Goal: Use online tool/utility: Utilize a website feature to perform a specific function

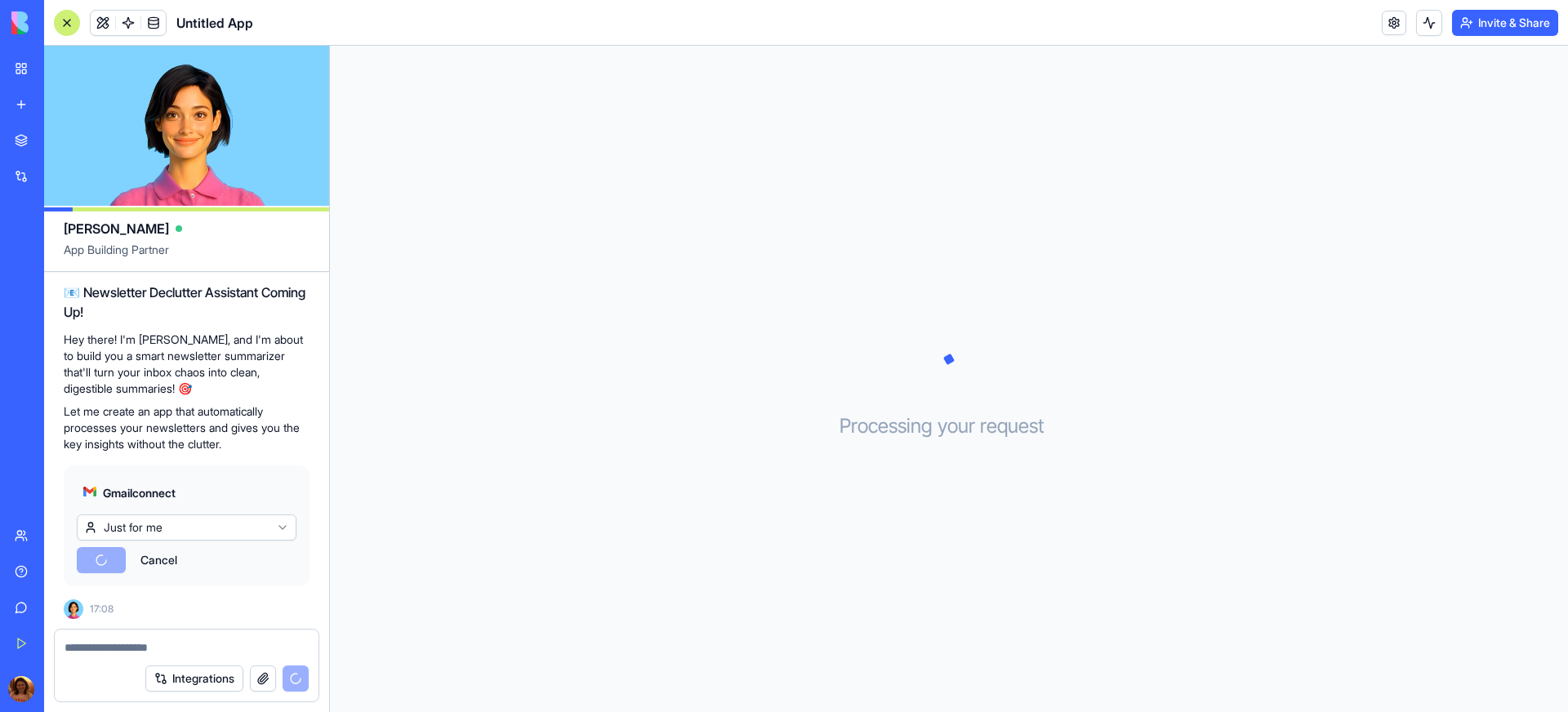
scroll to position [218, 0]
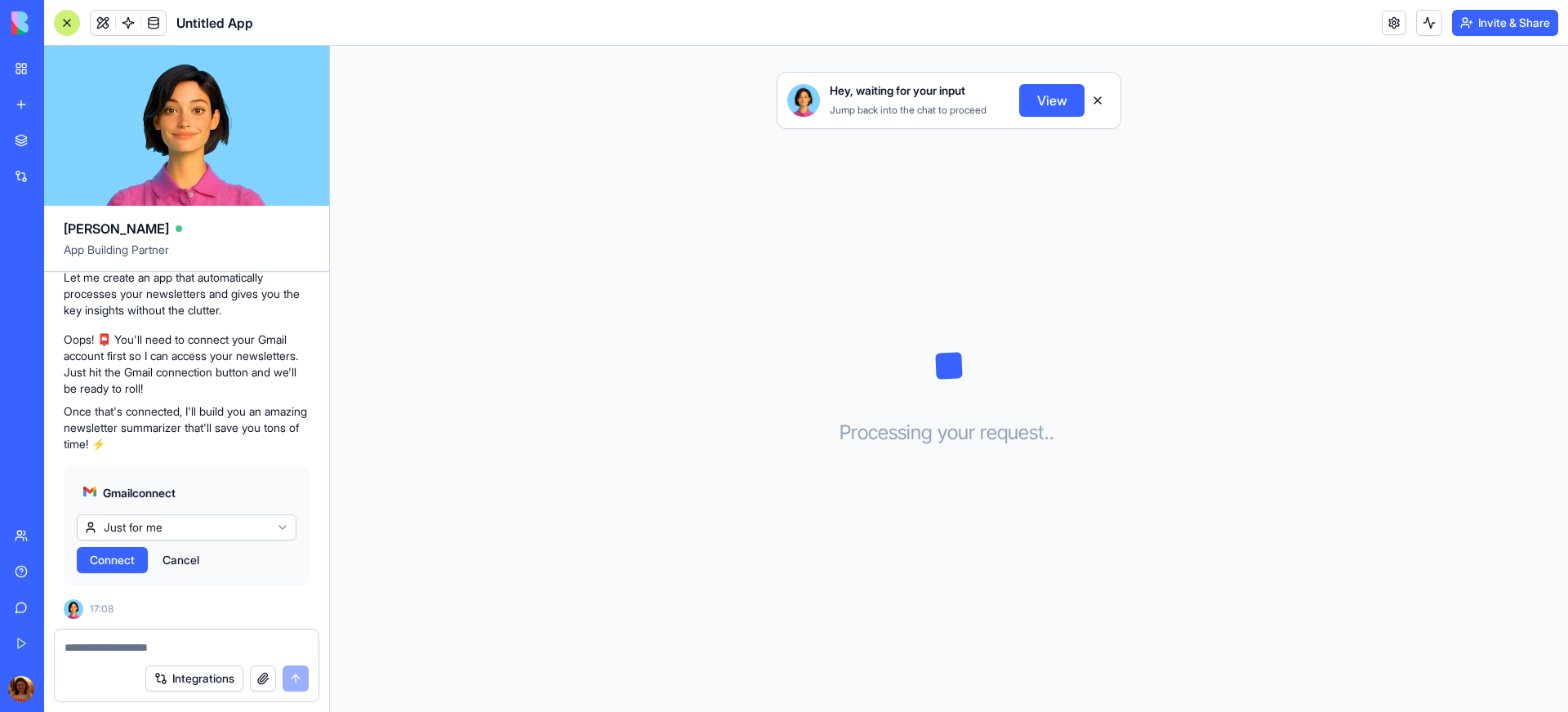
click at [132, 560] on span "Connect" at bounding box center [112, 560] width 45 height 17
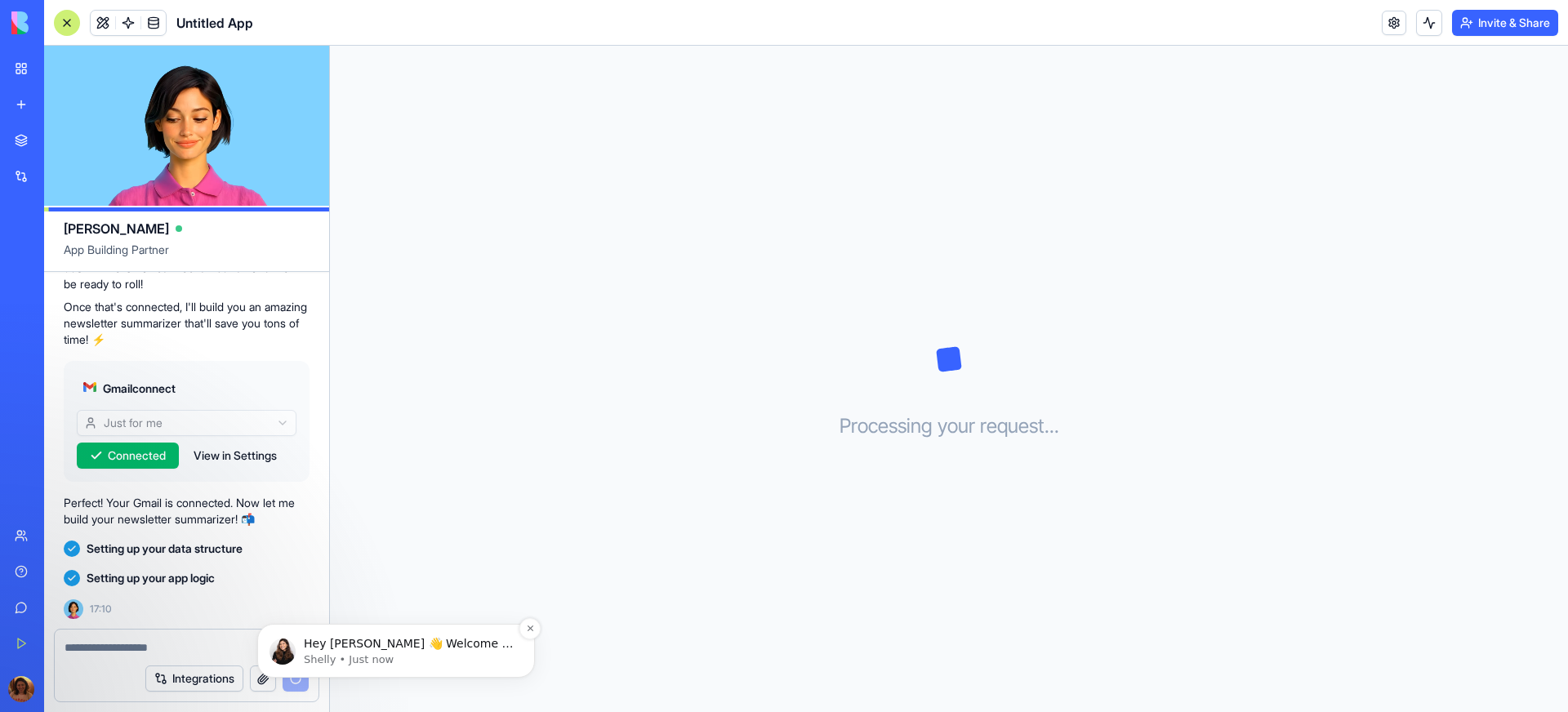
click at [394, 646] on p "Hey [PERSON_NAME] 👋 Welcome to Blocks 🙌 I'm here if you have any questions!" at bounding box center [409, 644] width 211 height 17
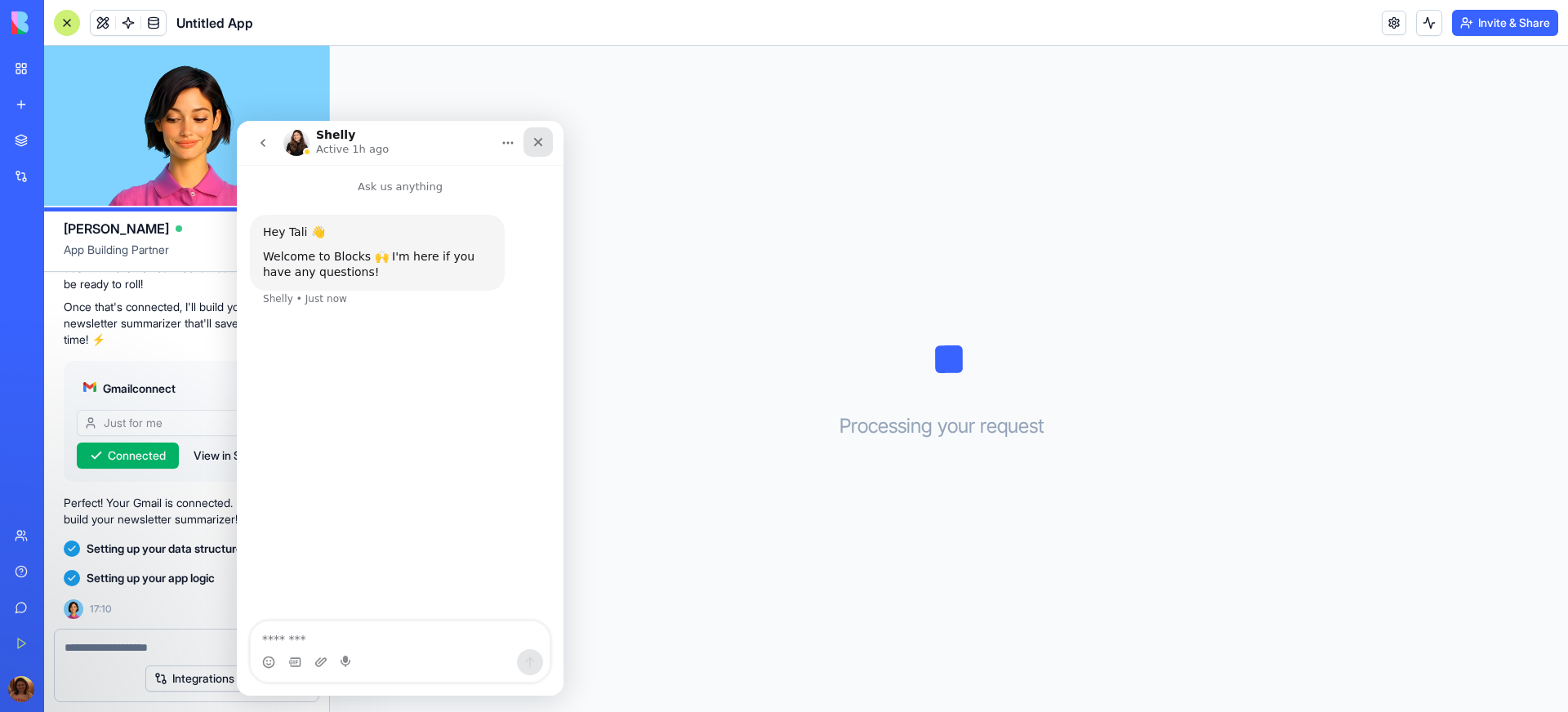
click at [542, 139] on icon "Close" at bounding box center [537, 142] width 13 height 13
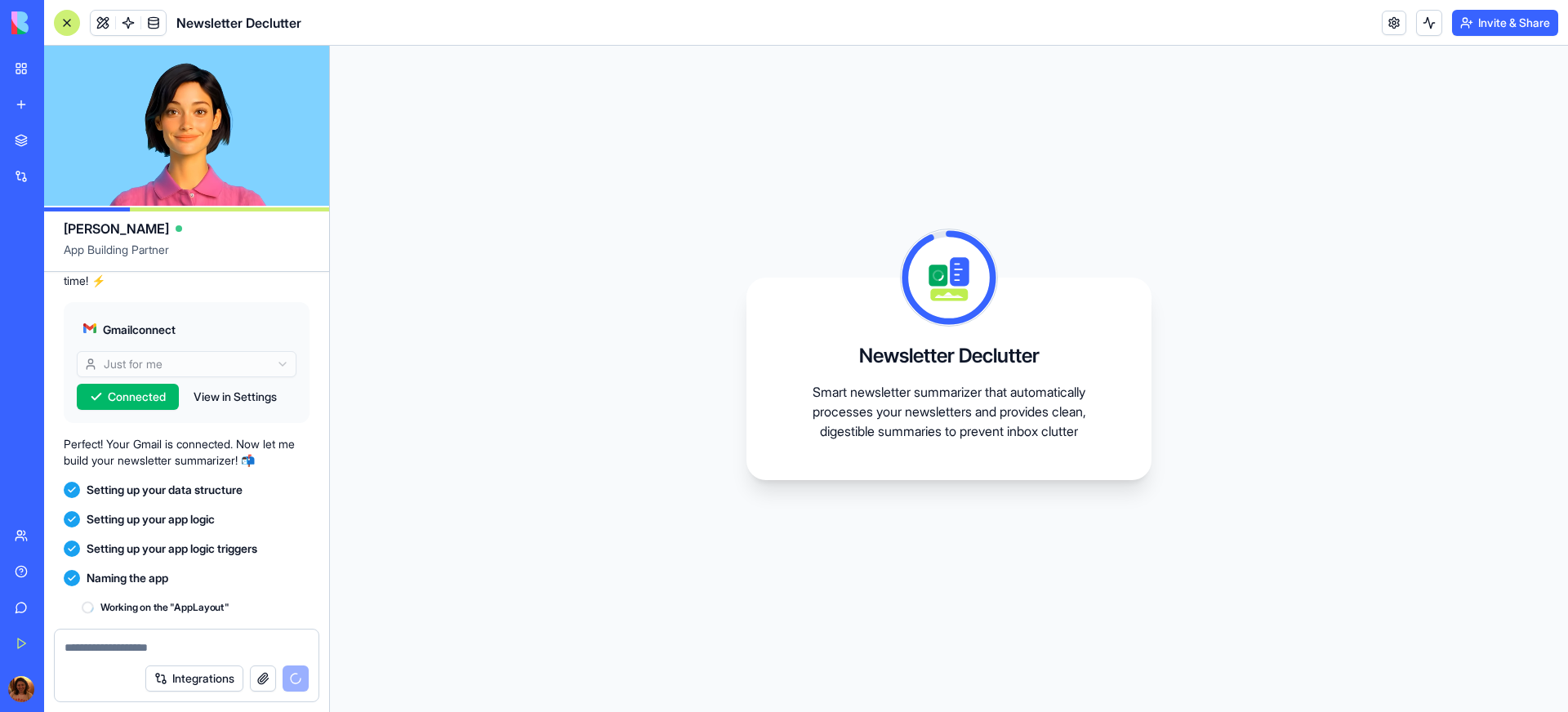
scroll to position [498, 0]
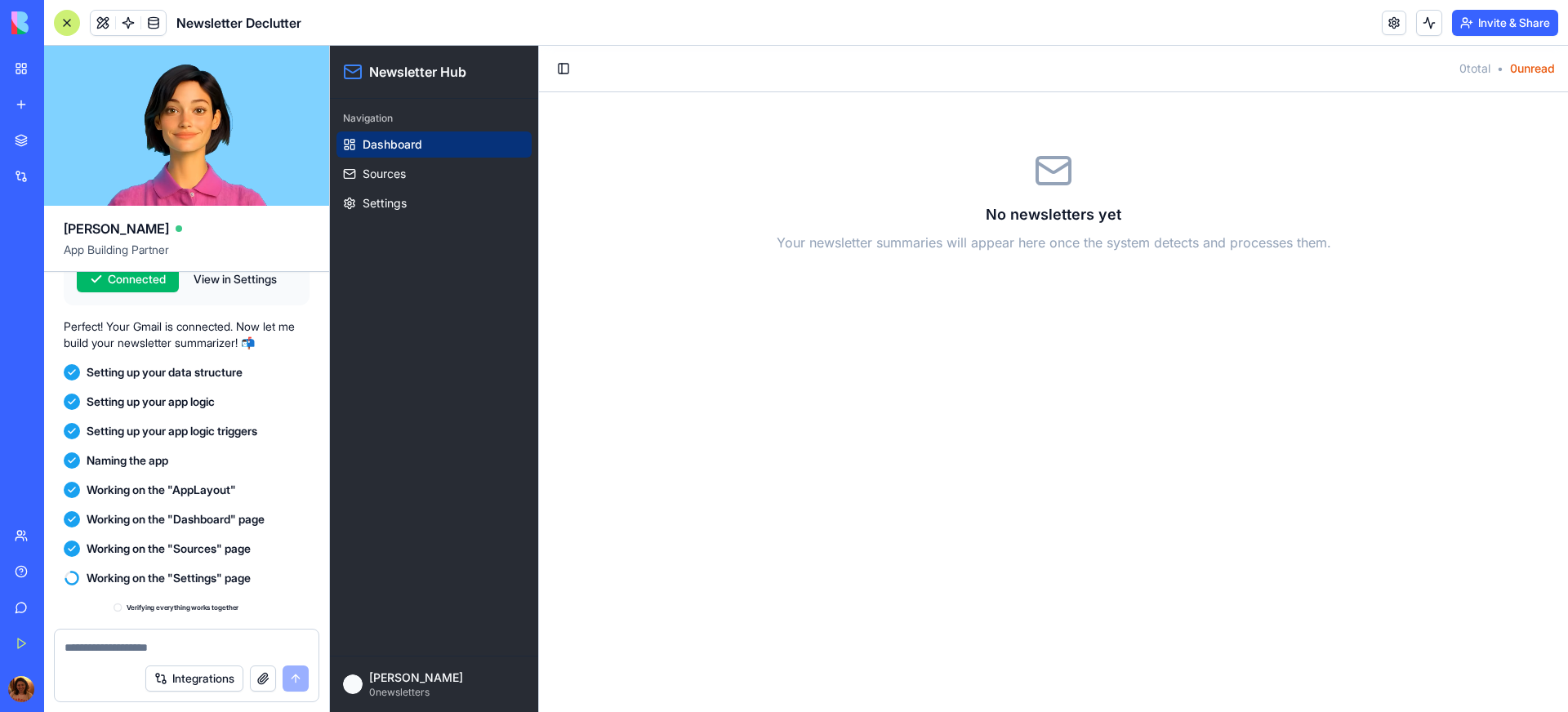
scroll to position [734, 0]
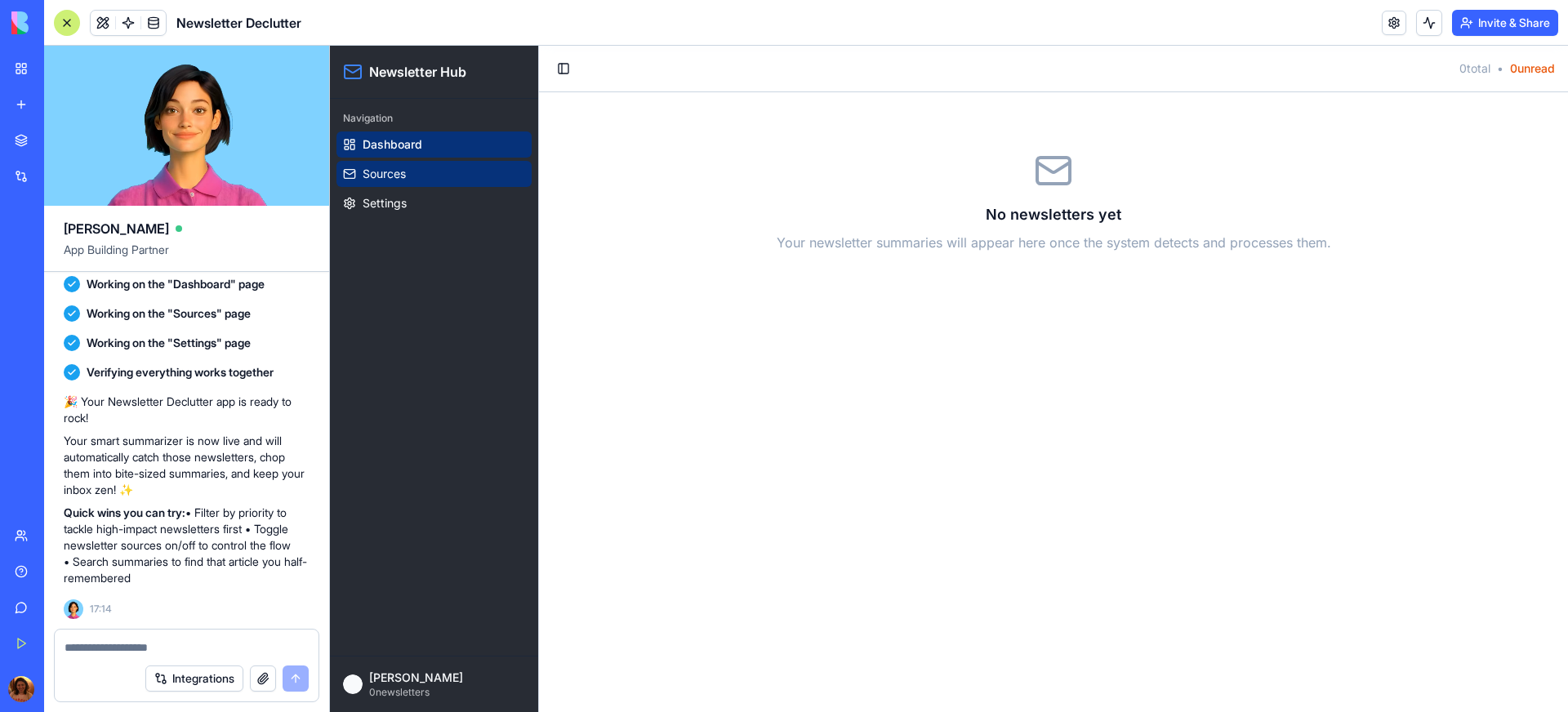
click at [413, 170] on link "Sources" at bounding box center [433, 174] width 195 height 26
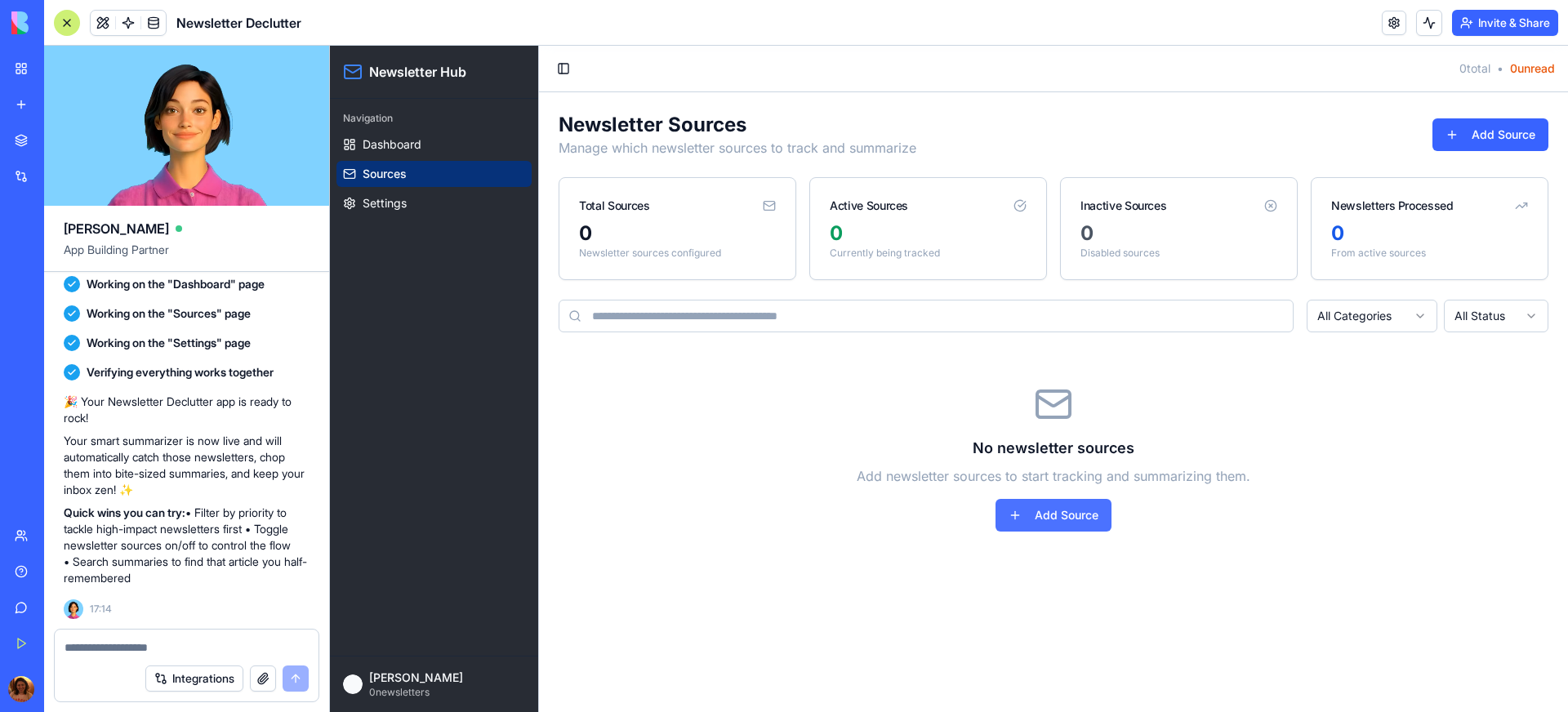
click at [1027, 506] on button "Add Source" at bounding box center [1053, 514] width 116 height 33
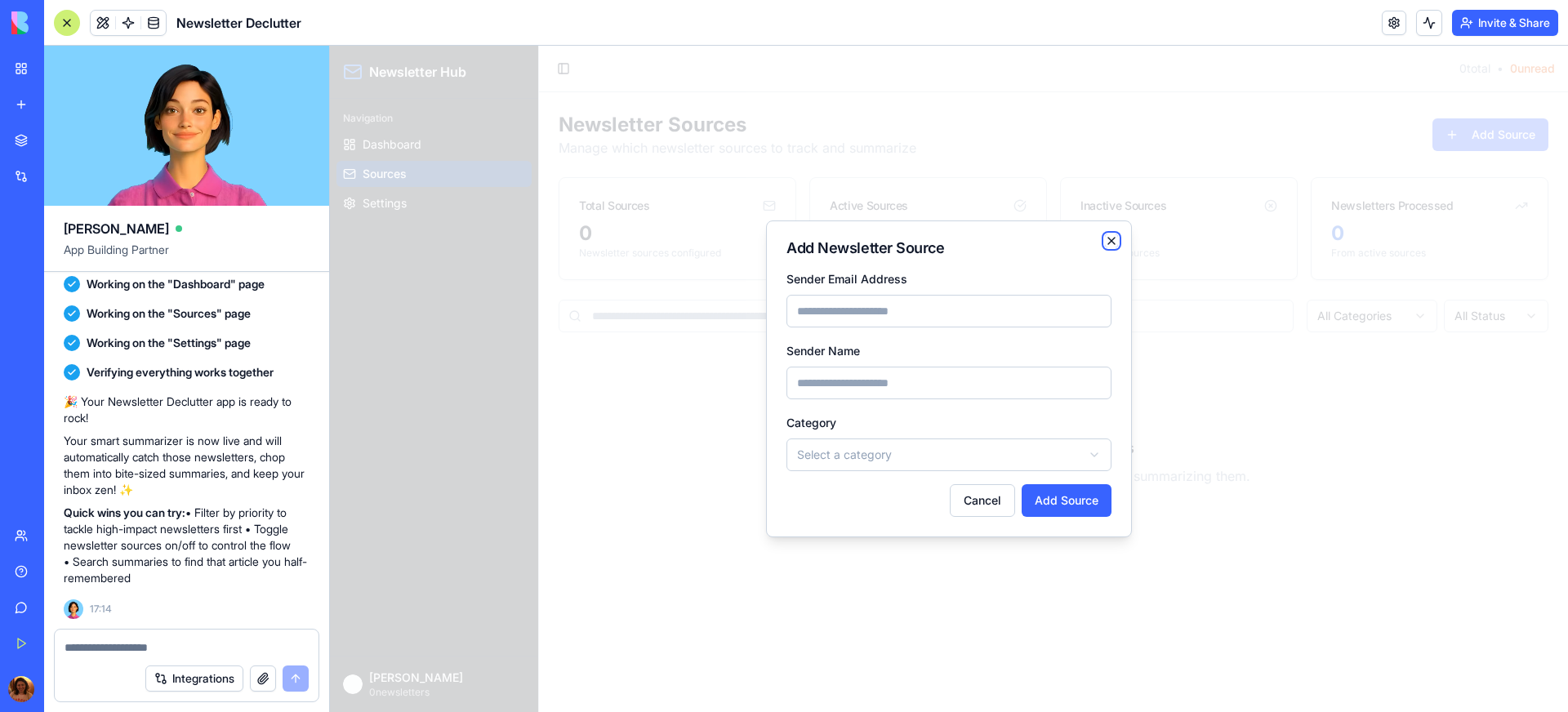
click at [1116, 240] on icon "button" at bounding box center [1111, 241] width 13 height 13
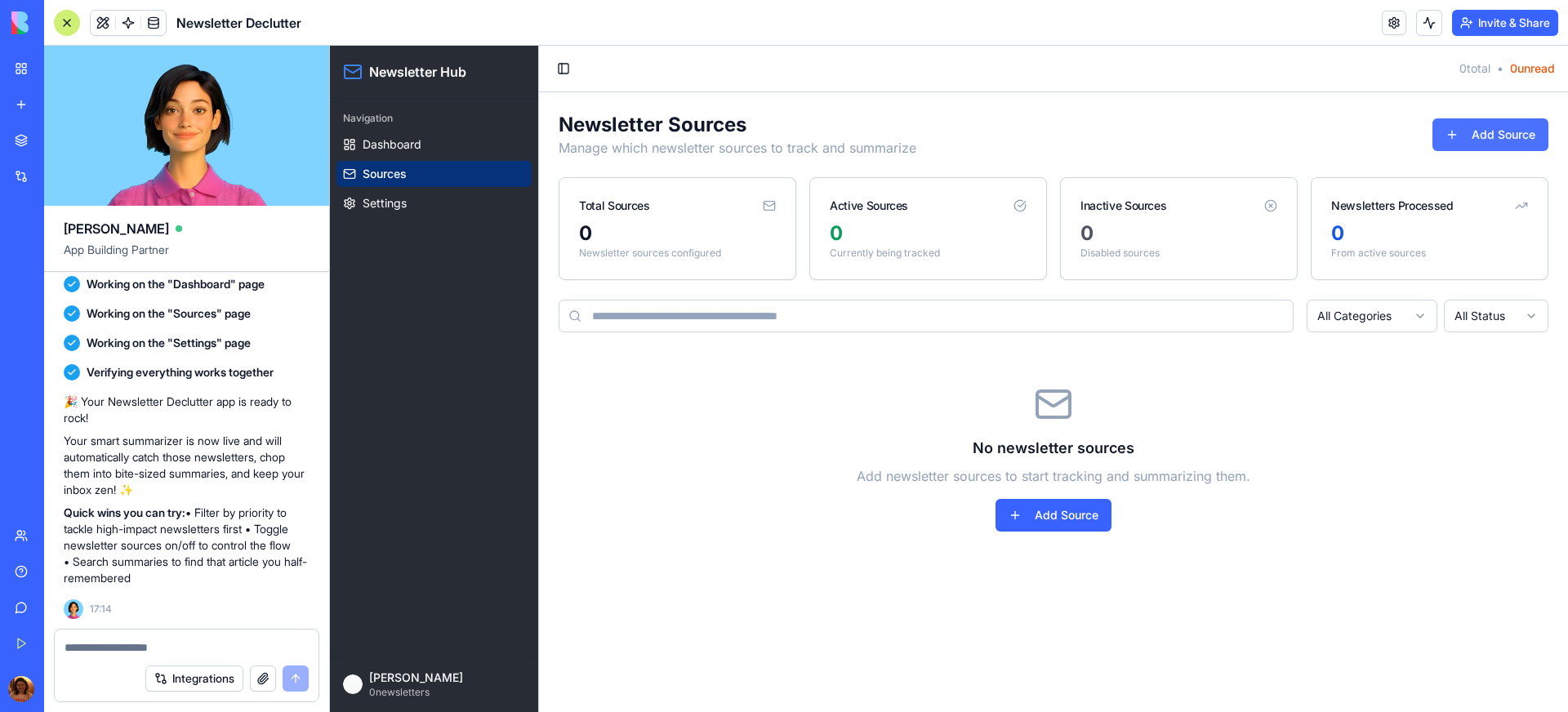
click at [1527, 148] on button "Add Source" at bounding box center [1489, 134] width 116 height 33
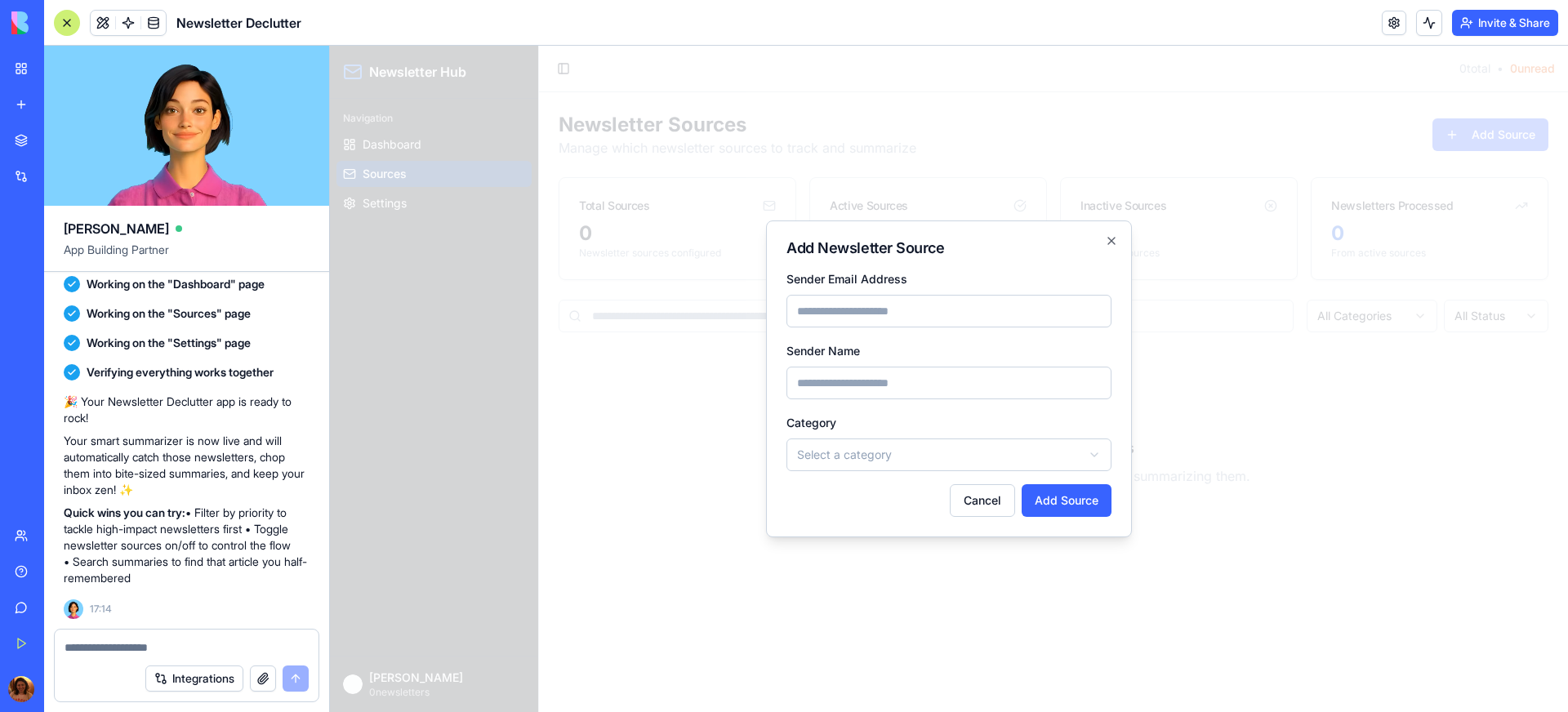
click at [1309, 191] on div at bounding box center [949, 378] width 1238 height 666
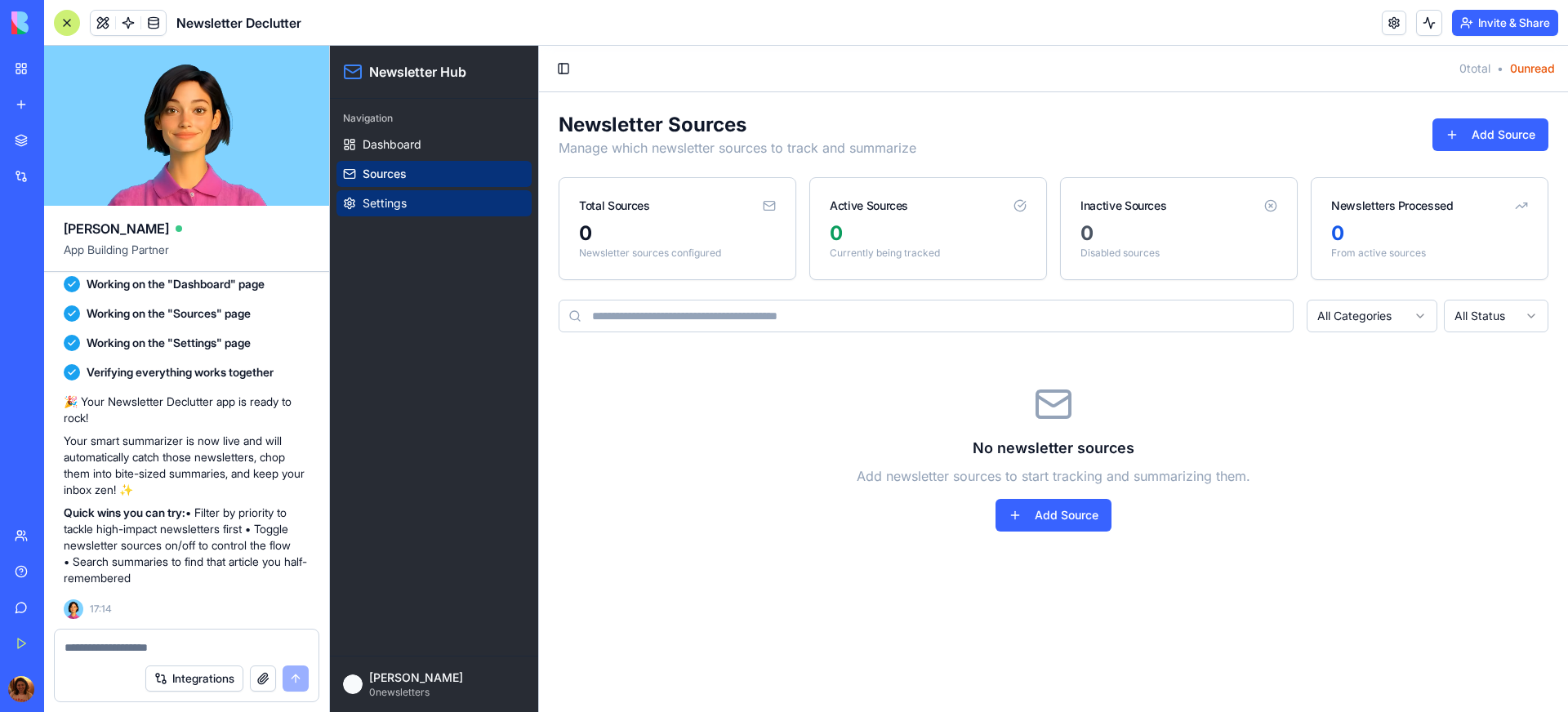
click at [436, 201] on link "Settings" at bounding box center [433, 204] width 195 height 26
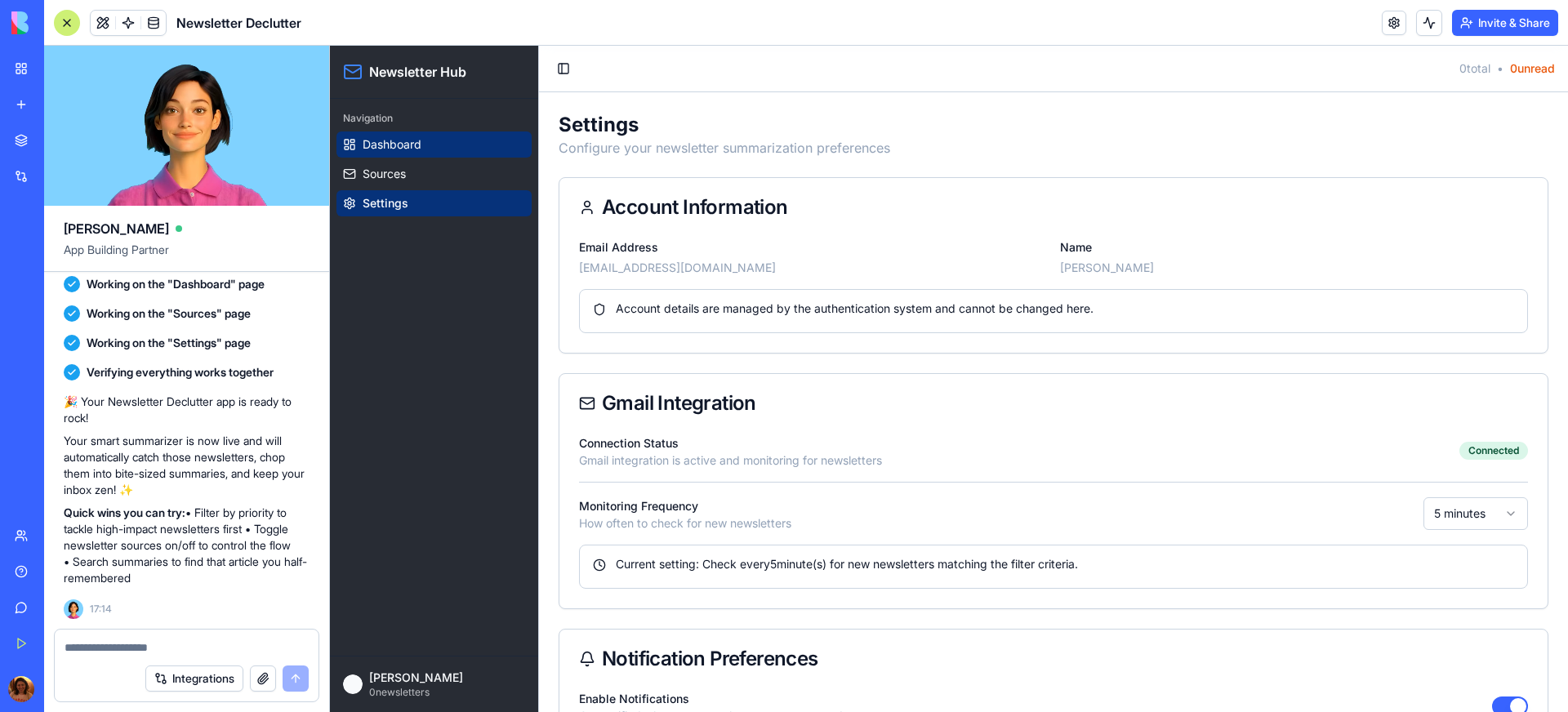
click at [411, 140] on span "Dashboard" at bounding box center [392, 145] width 59 height 17
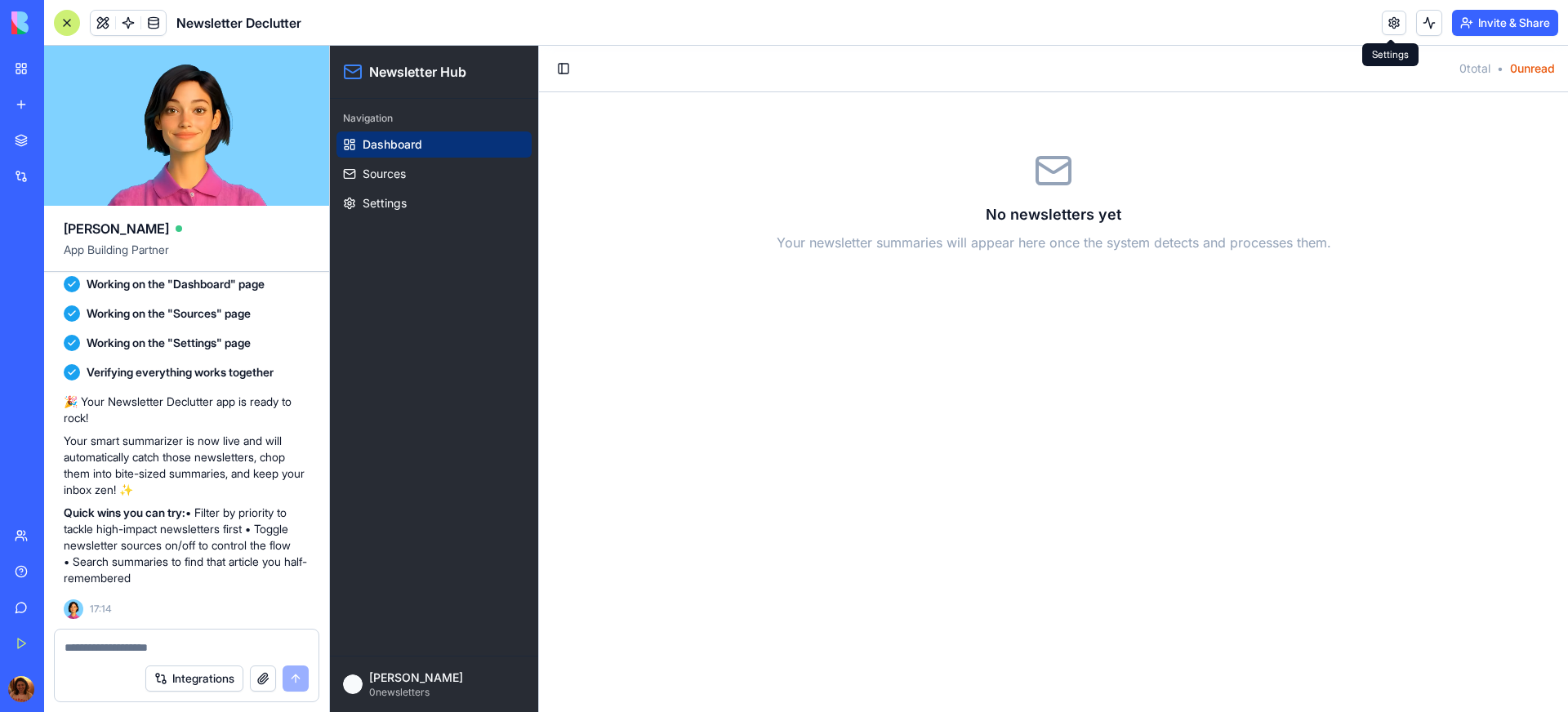
click at [1399, 27] on link at bounding box center [1394, 23] width 25 height 25
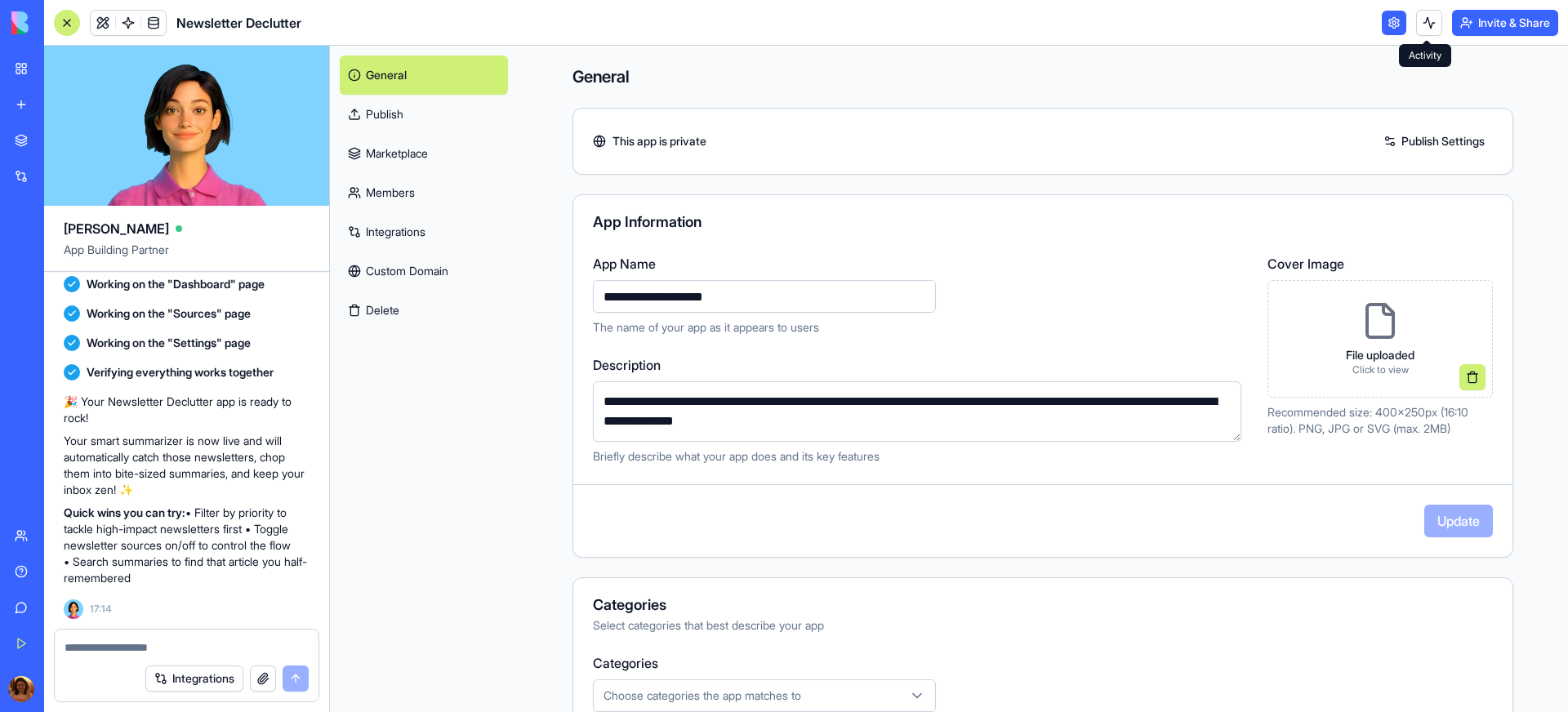
click at [1420, 27] on button at bounding box center [1429, 23] width 26 height 26
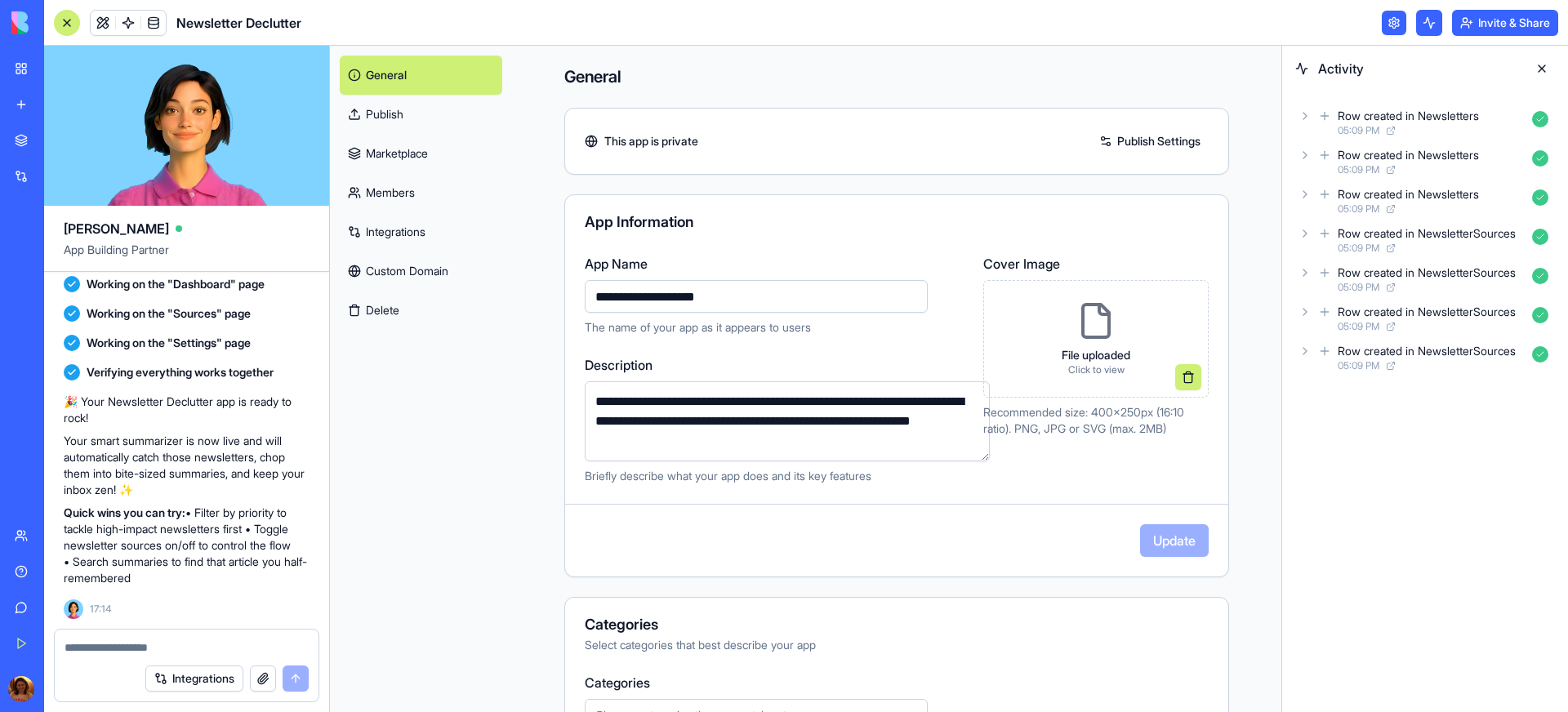
click at [1420, 27] on button at bounding box center [1429, 23] width 26 height 26
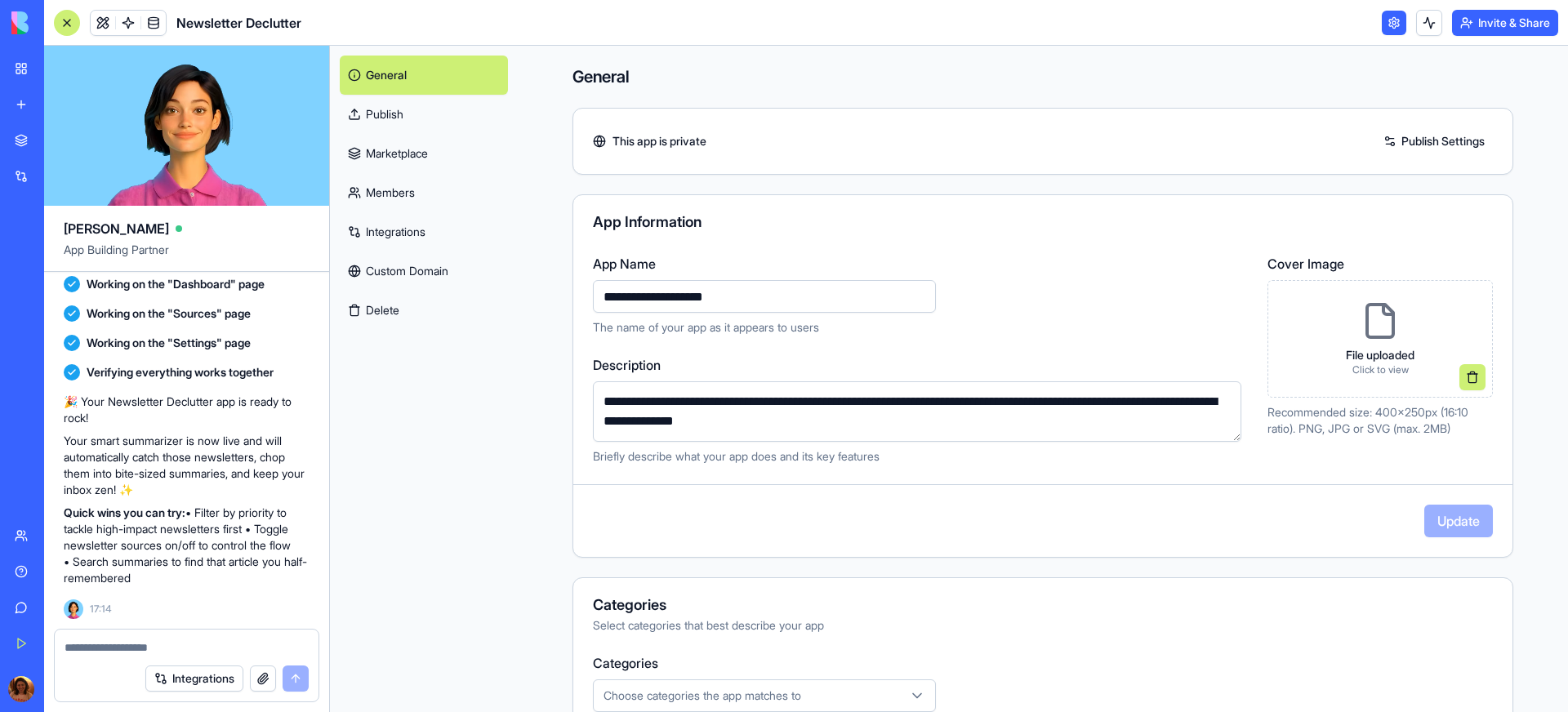
click at [1401, 26] on link at bounding box center [1394, 23] width 25 height 25
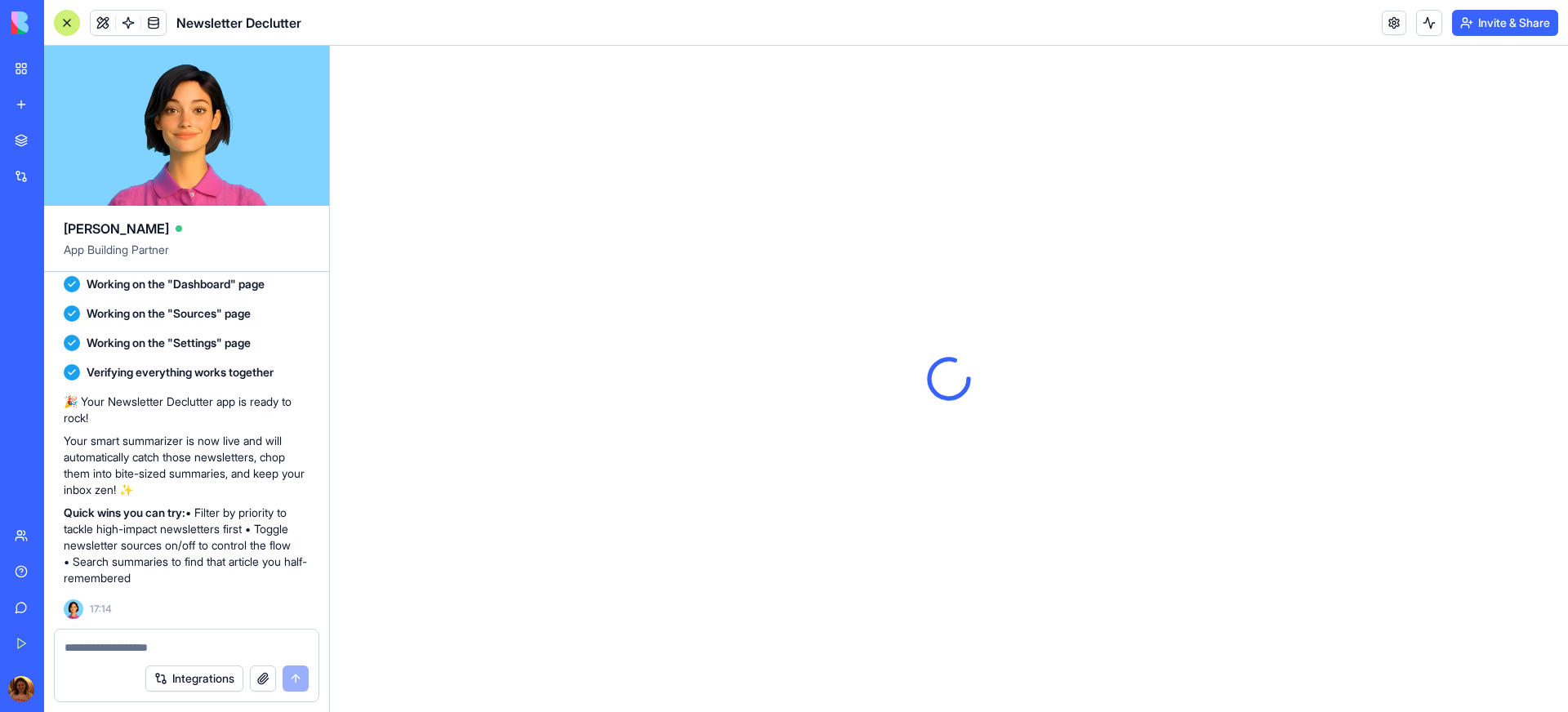
click at [1386, 31] on link at bounding box center [1394, 23] width 25 height 25
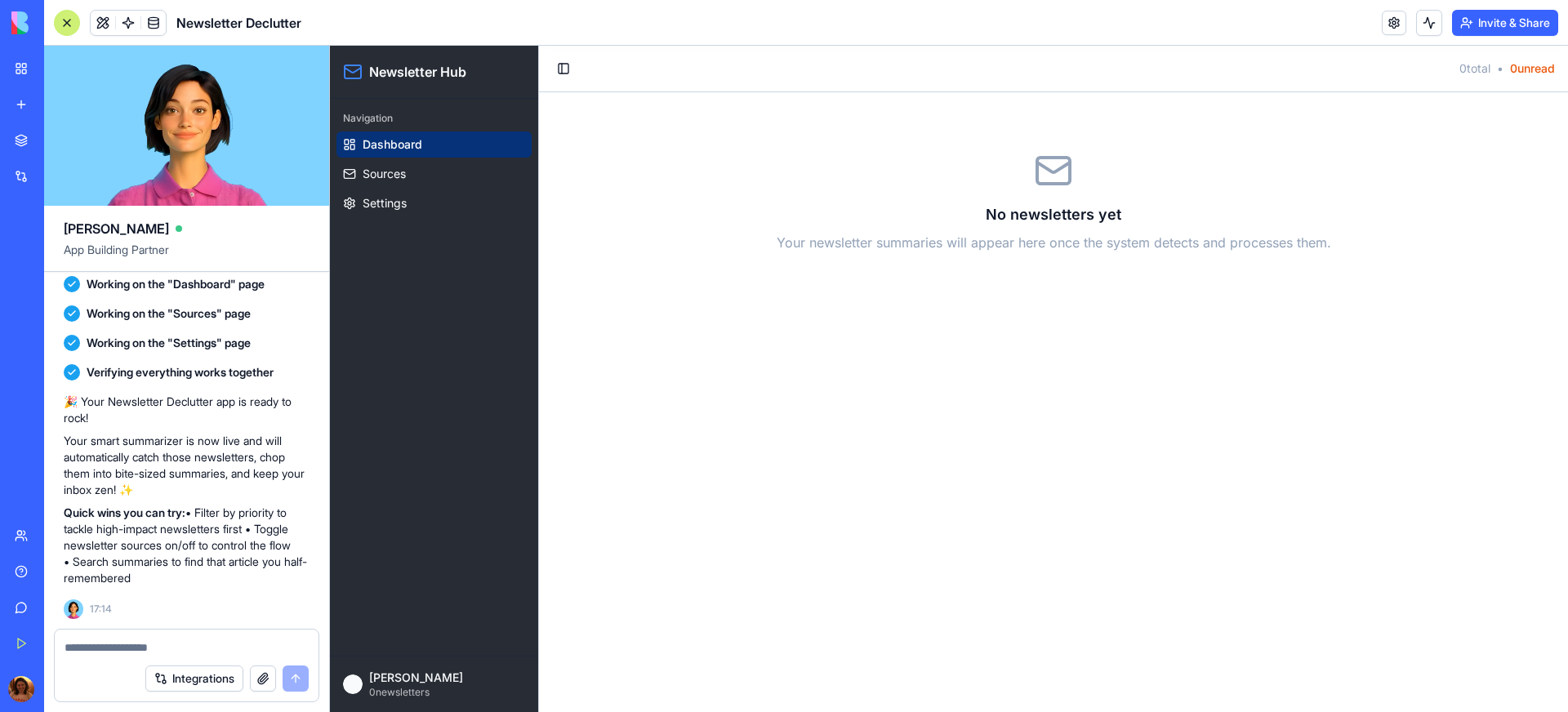
click at [386, 152] on span "Dashboard" at bounding box center [393, 145] width 60 height 17
click at [416, 71] on span "Newsletter Hub" at bounding box center [417, 71] width 97 height 19
click at [158, 634] on div at bounding box center [186, 643] width 264 height 26
click at [161, 641] on textarea at bounding box center [186, 648] width 244 height 17
type textarea "*"
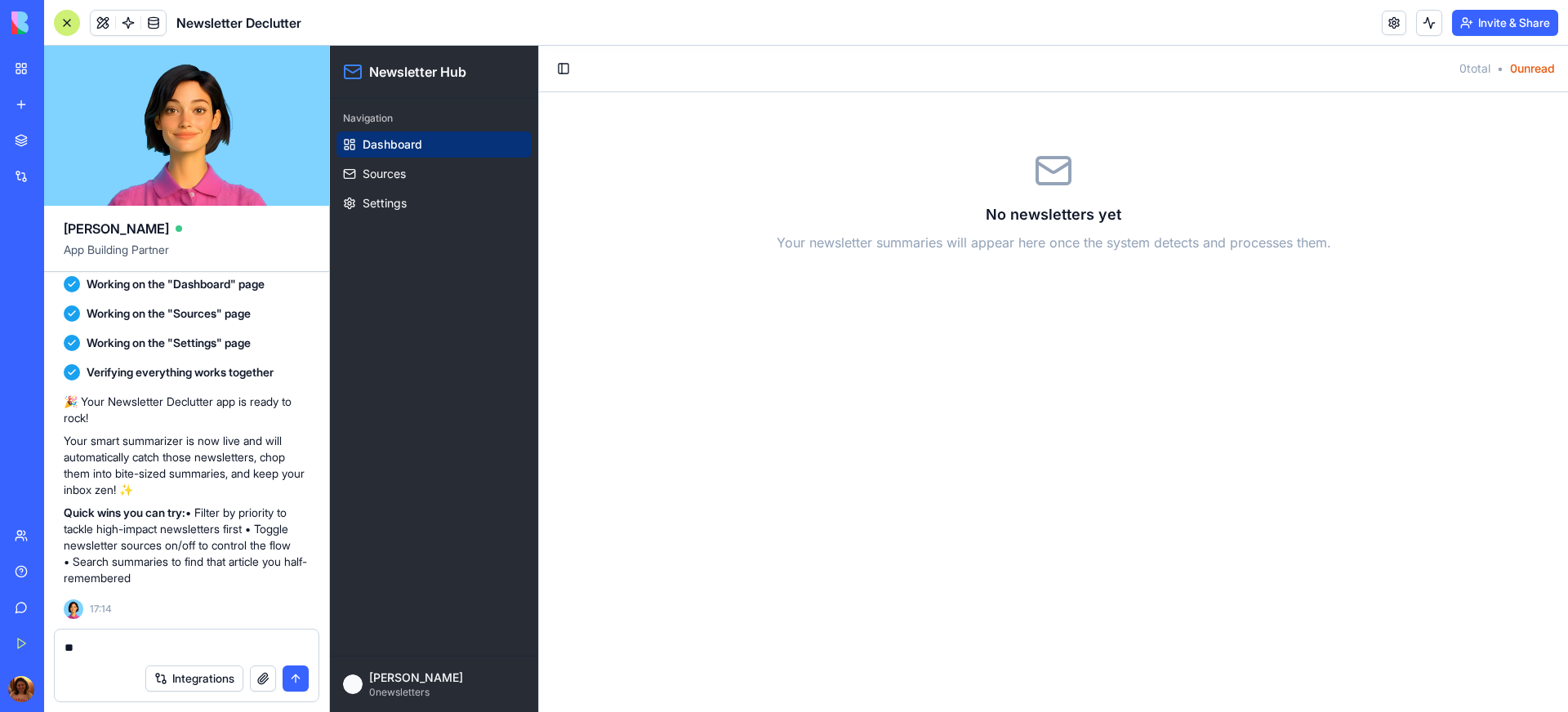
type textarea "*"
type textarea "**********"
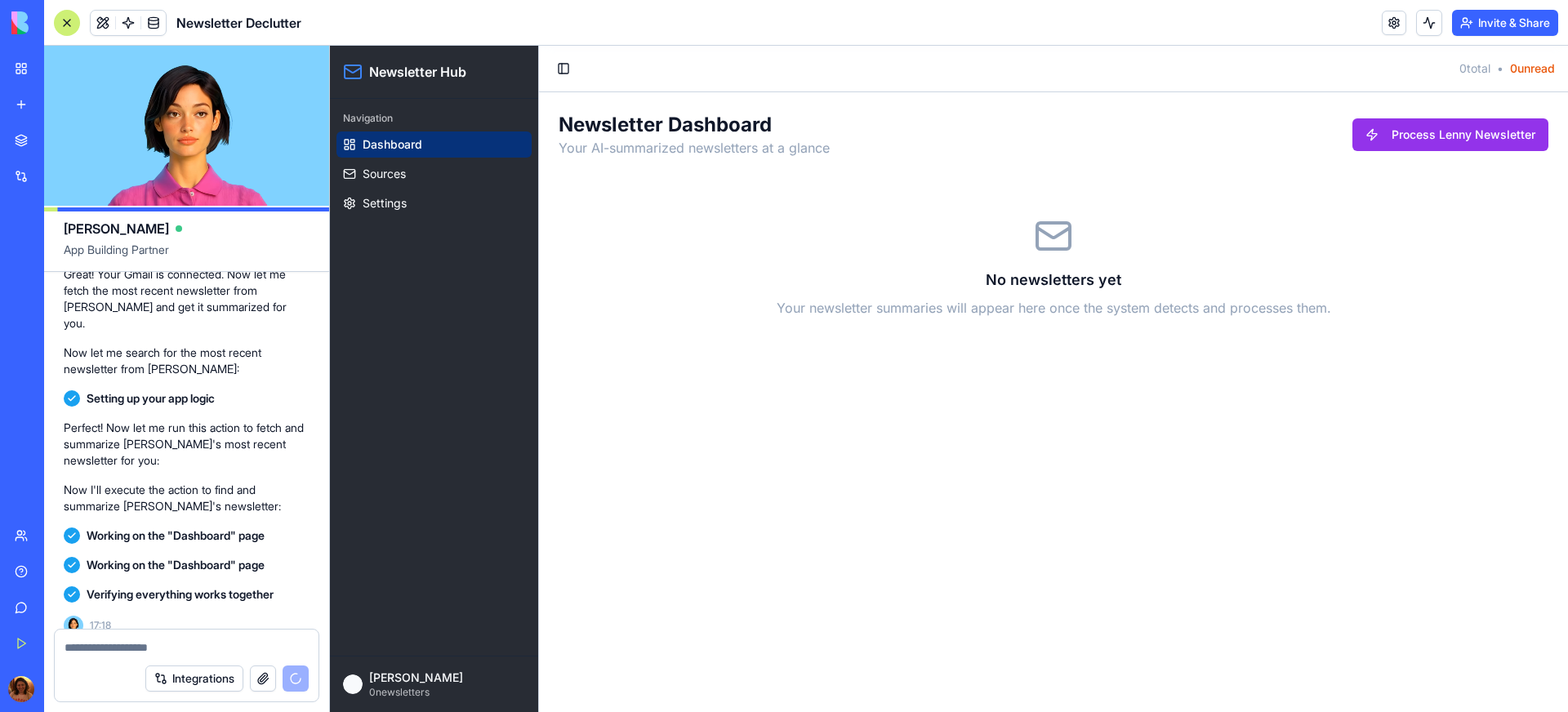
scroll to position [1615, 0]
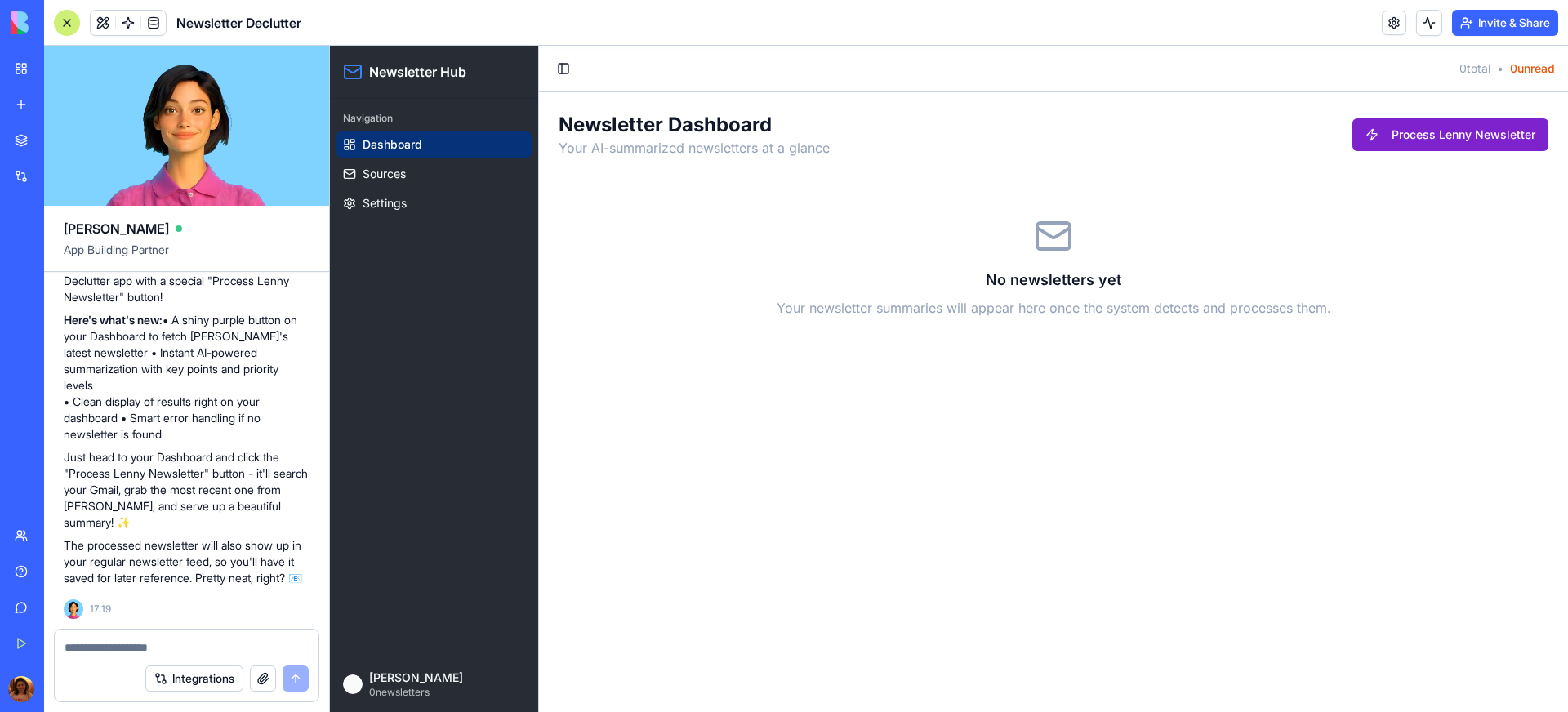
click at [1478, 125] on button "Process Lenny Newsletter" at bounding box center [1451, 134] width 196 height 33
click at [167, 641] on textarea at bounding box center [186, 648] width 244 height 17
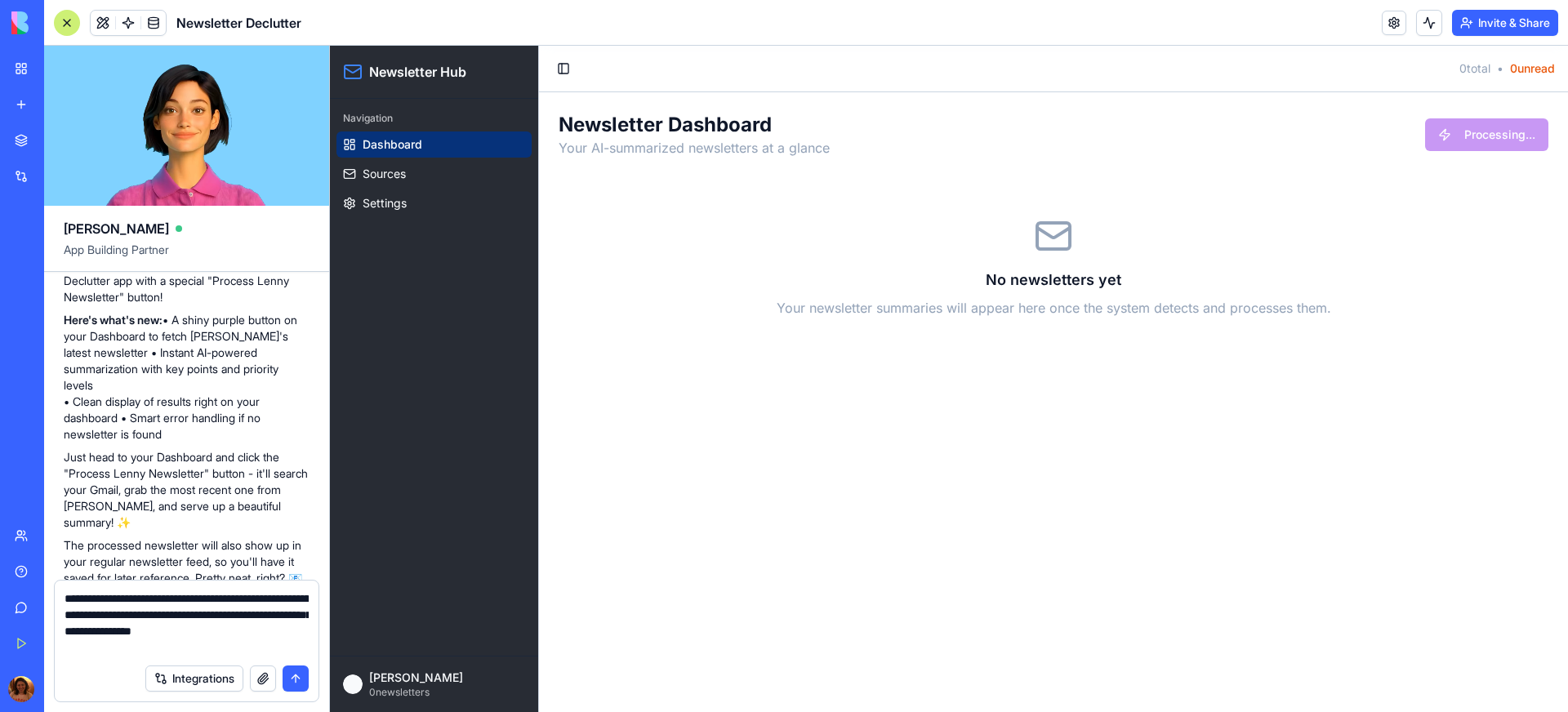
type textarea "**********"
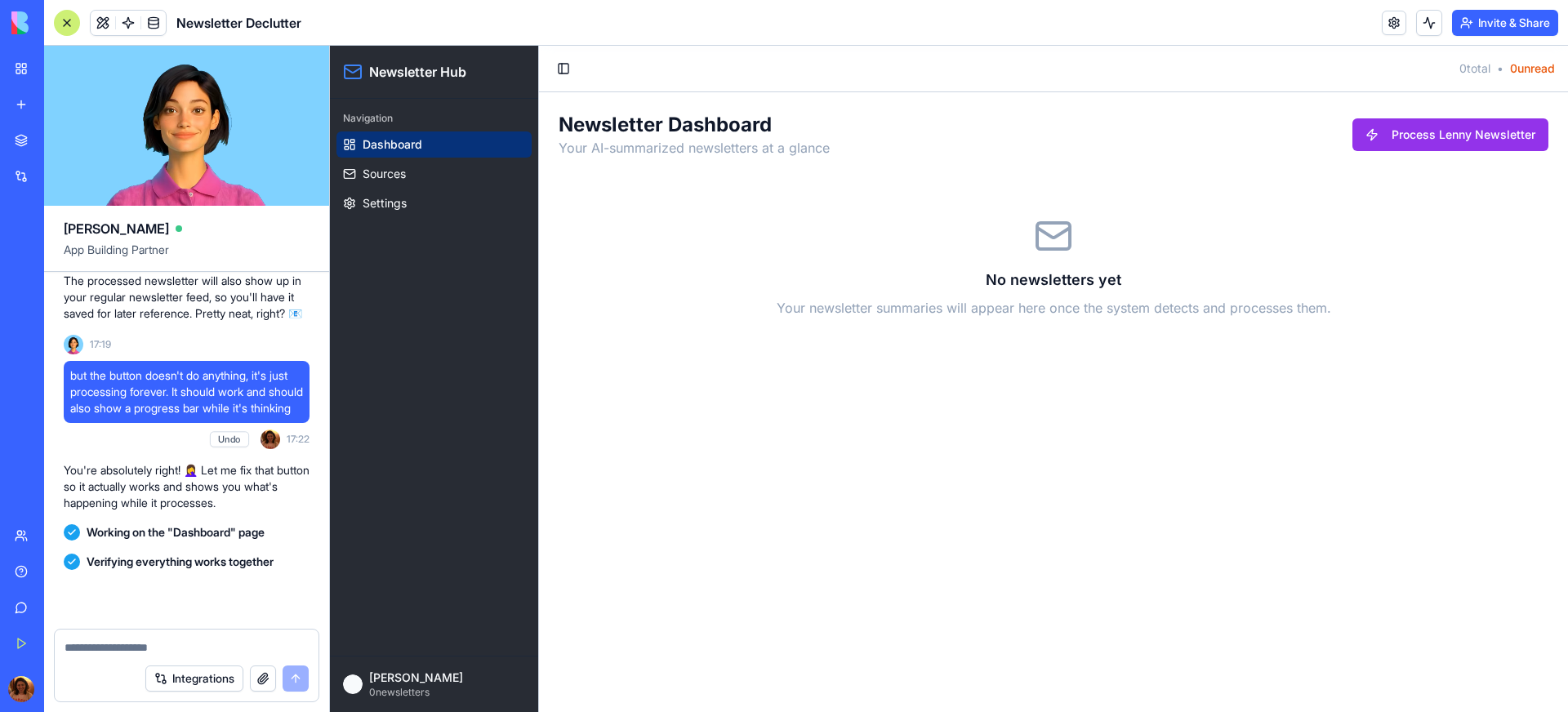
scroll to position [2152, 0]
